Goal: Use online tool/utility: Utilize a website feature to perform a specific function

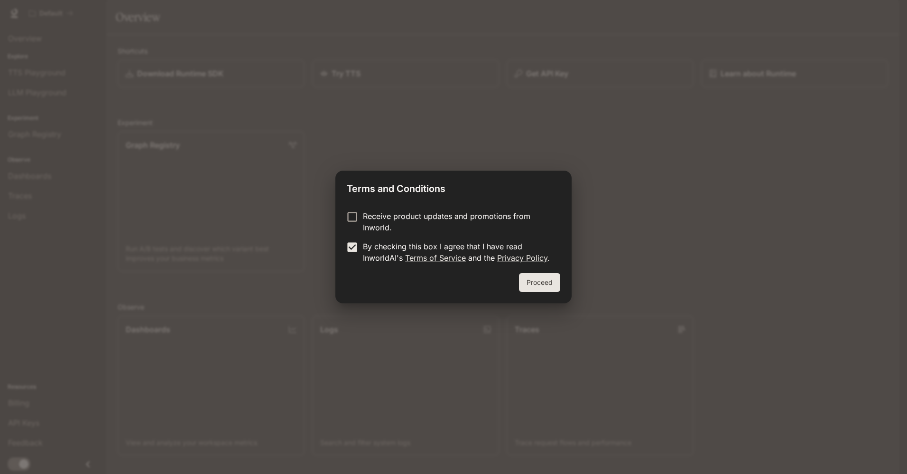
click at [544, 285] on button "Proceed" at bounding box center [539, 282] width 41 height 19
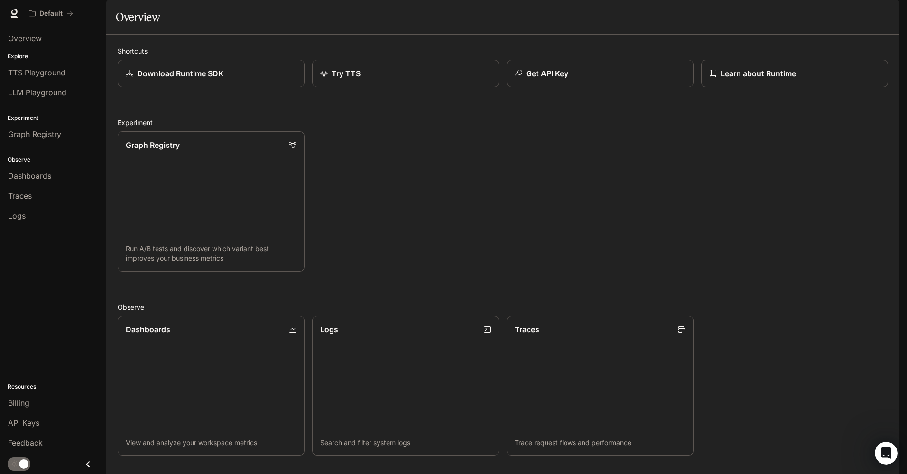
click at [444, 171] on div "Graph Registry Run A/B tests and discover which variant best improves your busi…" at bounding box center [499, 198] width 778 height 148
click at [46, 426] on div "API Keys" at bounding box center [53, 422] width 90 height 11
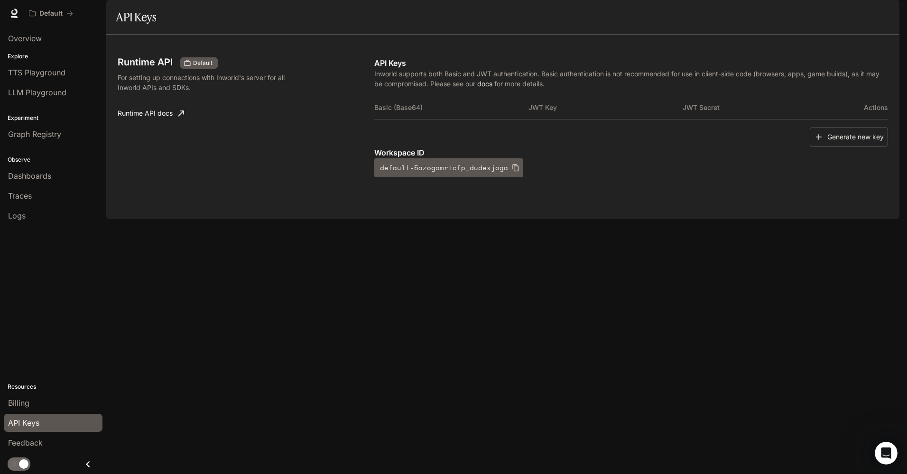
click at [839, 147] on button "Generate new key" at bounding box center [848, 137] width 78 height 20
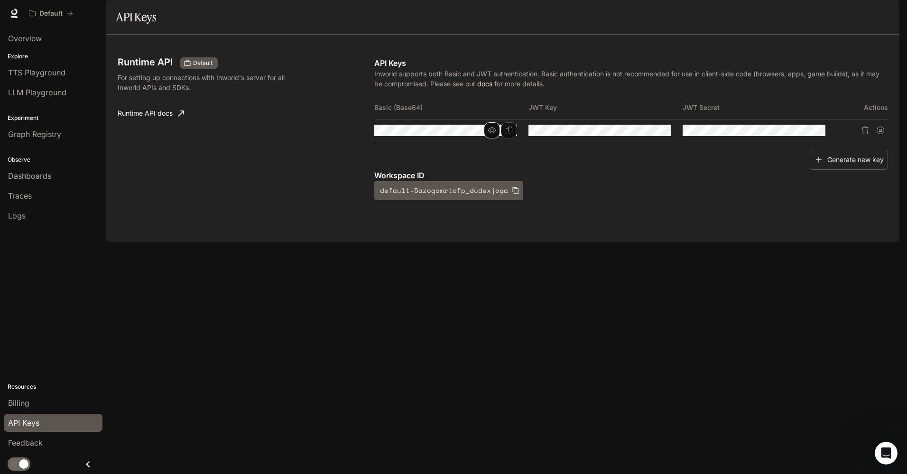
click at [491, 134] on icon "button" at bounding box center [492, 131] width 8 height 8
click at [644, 134] on icon "button" at bounding box center [646, 131] width 8 height 8
click at [803, 134] on icon "button" at bounding box center [800, 131] width 8 height 8
click at [662, 138] on button "Copy Key" at bounding box center [663, 130] width 16 height 16
click at [815, 134] on icon "Copy Secret" at bounding box center [817, 131] width 8 height 8
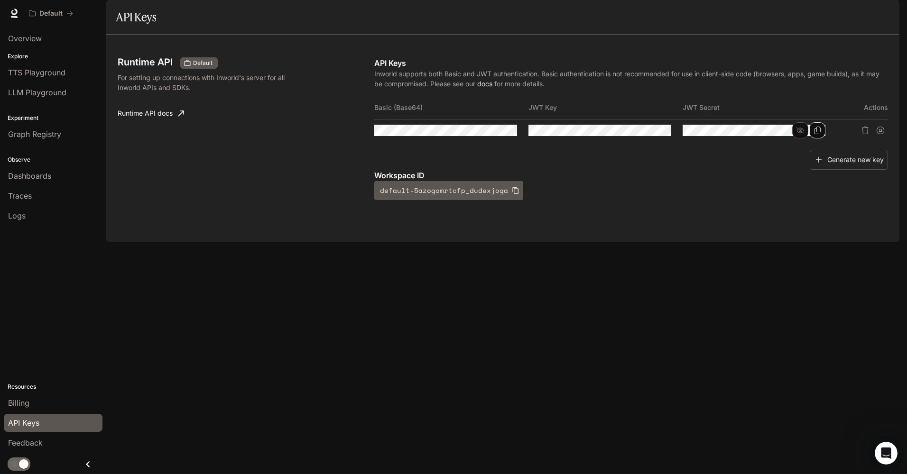
click at [740, 242] on div "Runtime API Default For setting up connections with Inworld's server for all In…" at bounding box center [502, 138] width 793 height 207
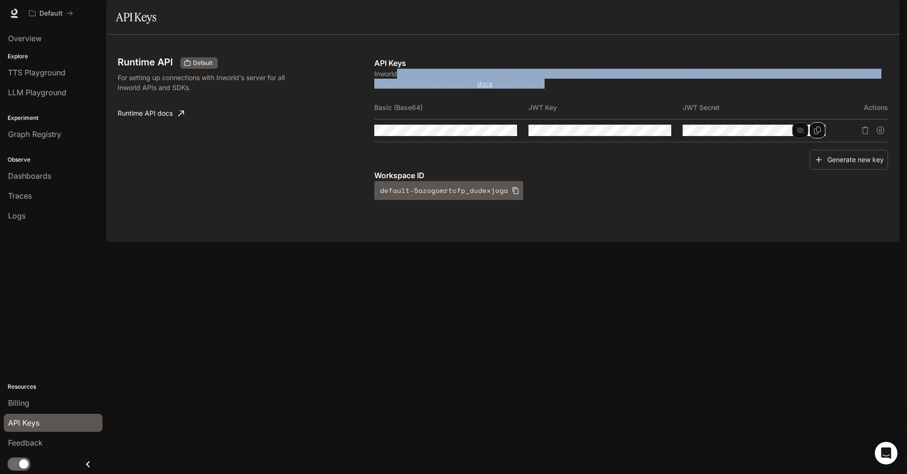
drag, startPoint x: 401, startPoint y: 98, endPoint x: 610, endPoint y: 108, distance: 209.3
click at [610, 89] on p "Inworld supports both Basic and JWT authentication. Basic authentication is not…" at bounding box center [630, 79] width 513 height 20
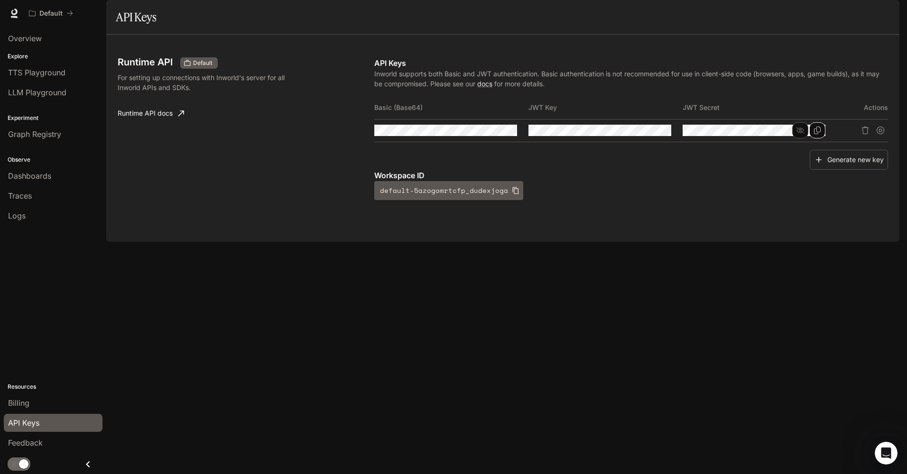
drag, startPoint x: 610, startPoint y: 108, endPoint x: 544, endPoint y: 77, distance: 73.4
click at [544, 77] on div "Runtime API Default For setting up connections with Inworld's server for all In…" at bounding box center [503, 138] width 770 height 184
drag, startPoint x: 583, startPoint y: 101, endPoint x: 799, endPoint y: 100, distance: 216.2
click at [799, 89] on p "Inworld supports both Basic and JWT authentication. Basic authentication is not…" at bounding box center [630, 79] width 513 height 20
drag, startPoint x: 799, startPoint y: 100, endPoint x: 596, endPoint y: 89, distance: 203.2
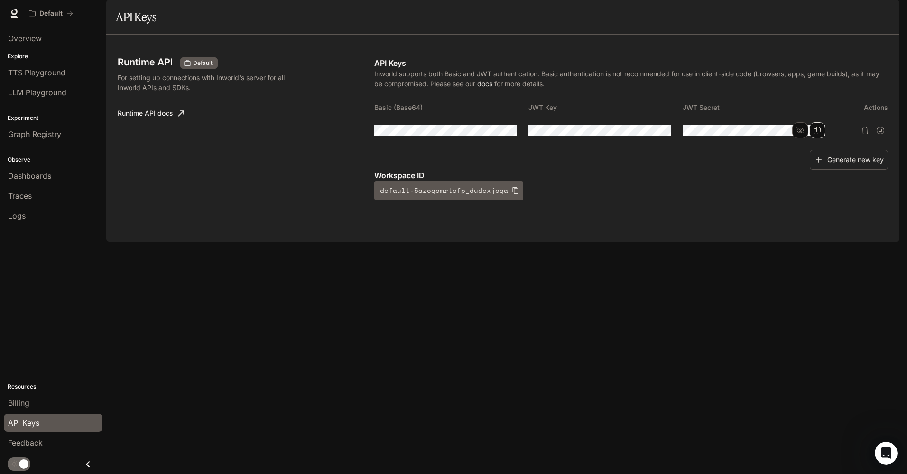
click at [596, 69] on p "API Keys" at bounding box center [630, 62] width 513 height 11
click at [44, 180] on span "Dashboards" at bounding box center [29, 175] width 43 height 11
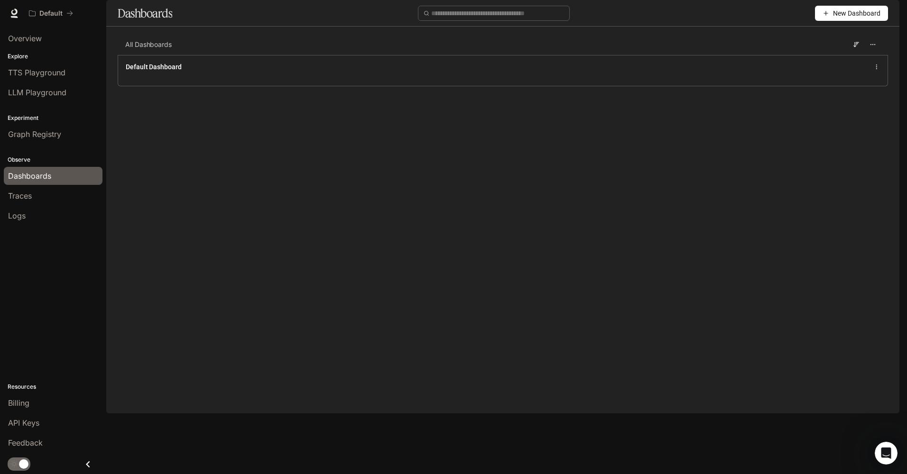
click at [167, 101] on main "Dashboards New Dashboard All Dashboards Default Dashboard" at bounding box center [502, 50] width 793 height 101
click at [32, 70] on span "TTS Playground" at bounding box center [36, 72] width 57 height 11
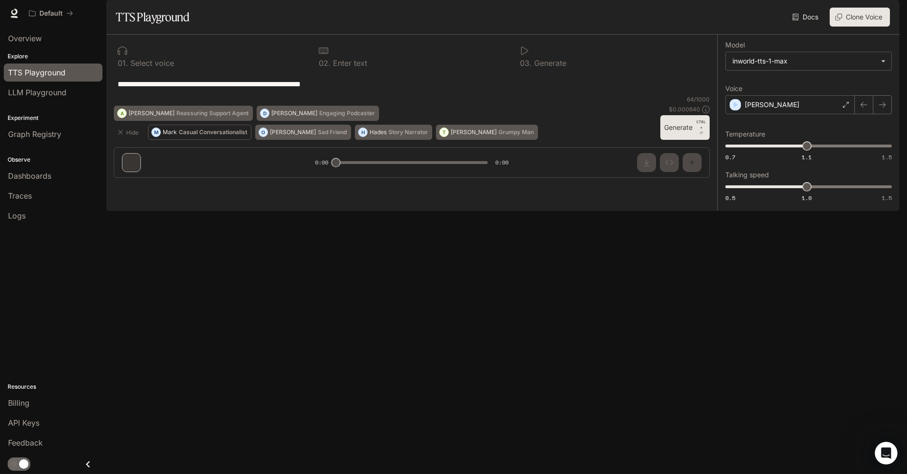
click at [187, 135] on p "Casual Conversationalist" at bounding box center [213, 132] width 68 height 6
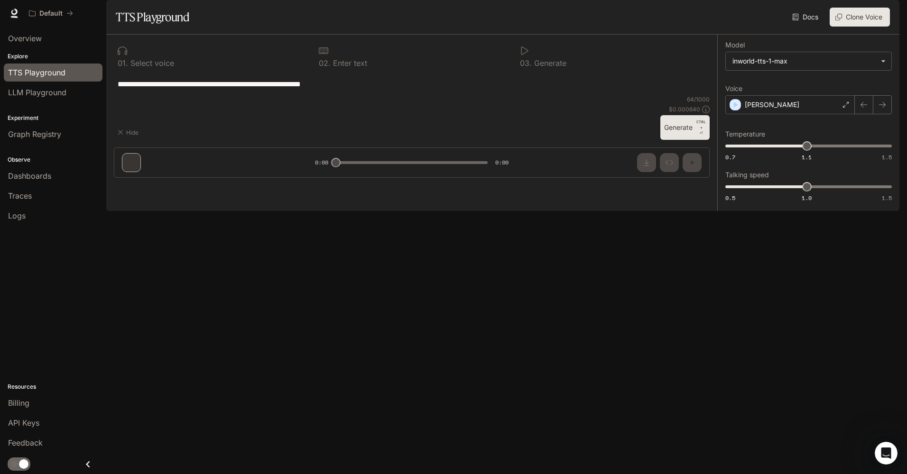
type textarea "**********"
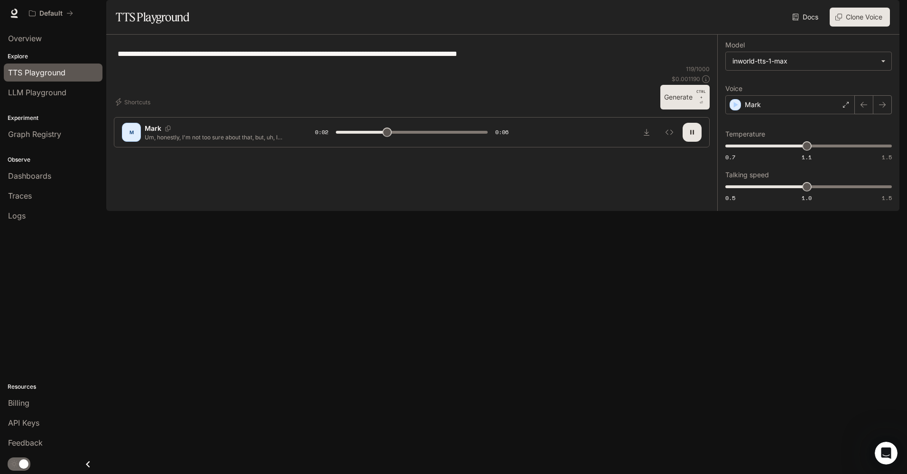
click at [697, 142] on button "button" at bounding box center [691, 132] width 19 height 19
type input "***"
